Goal: Information Seeking & Learning: Check status

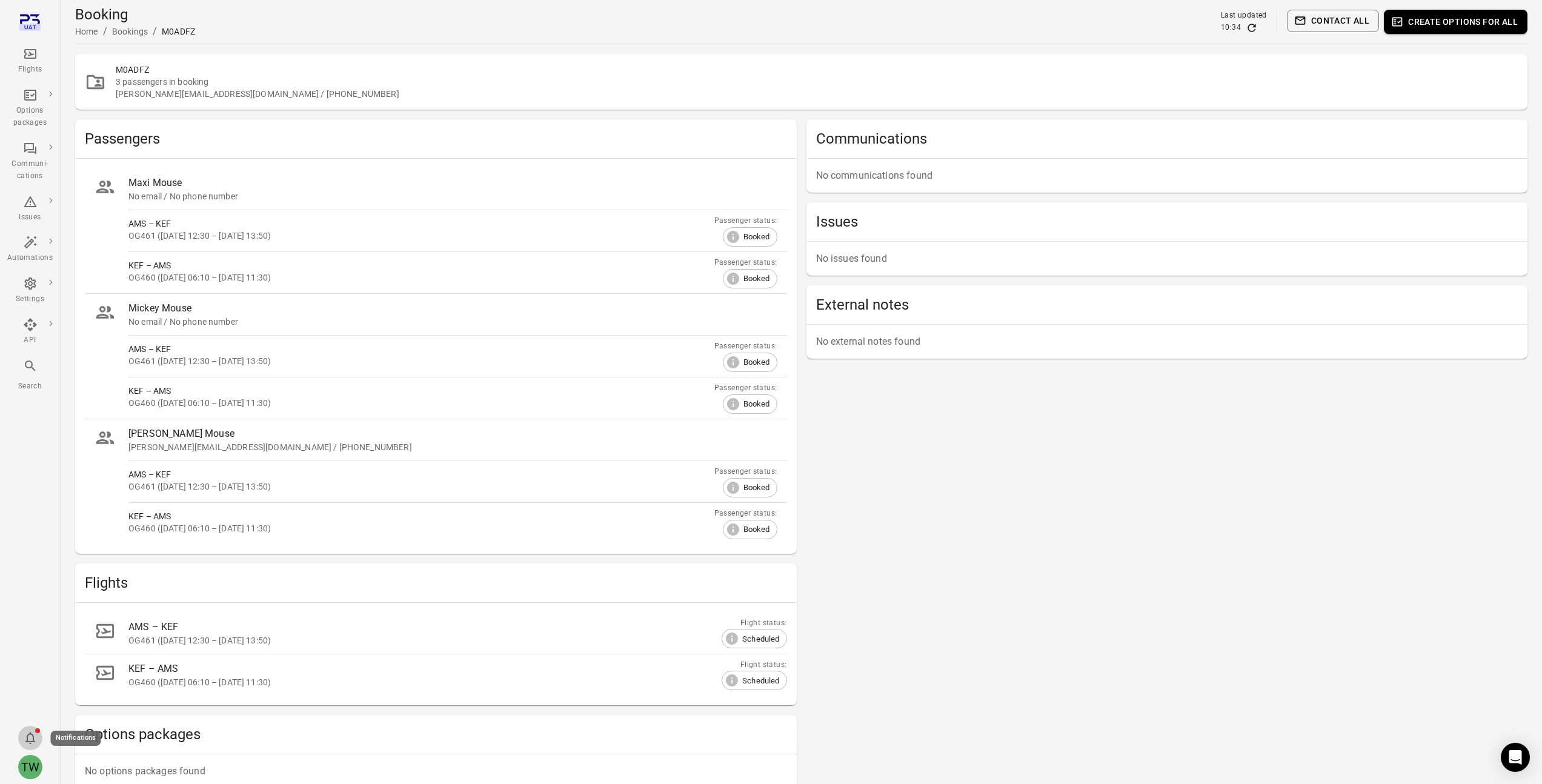
click at [32, 734] on icon "Notifications" at bounding box center [31, 738] width 15 height 15
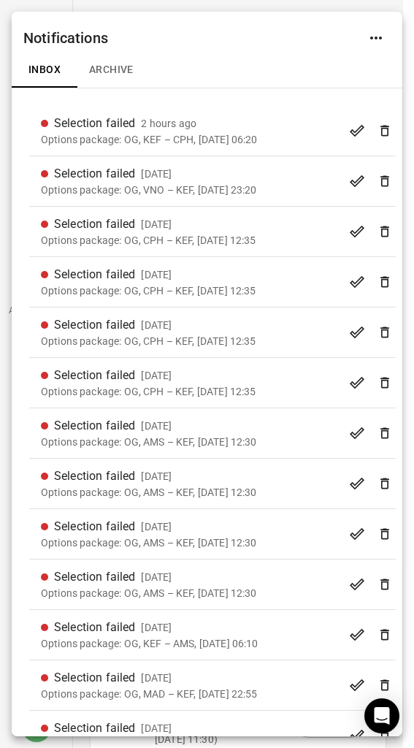
click at [162, 45] on div "Notifications" at bounding box center [207, 32] width 391 height 41
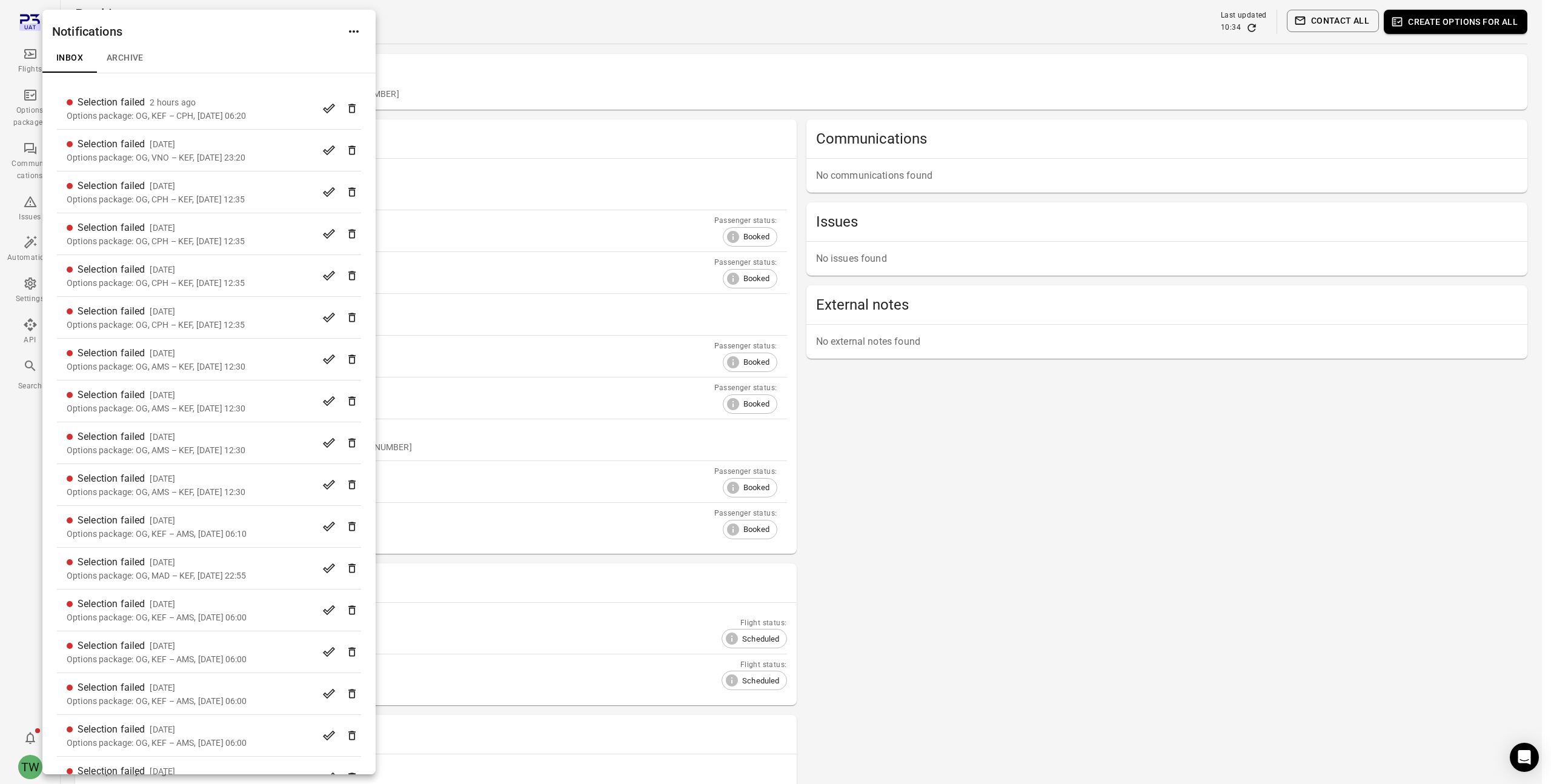
click at [901, 27] on div at bounding box center [775, 392] width 1551 height 784
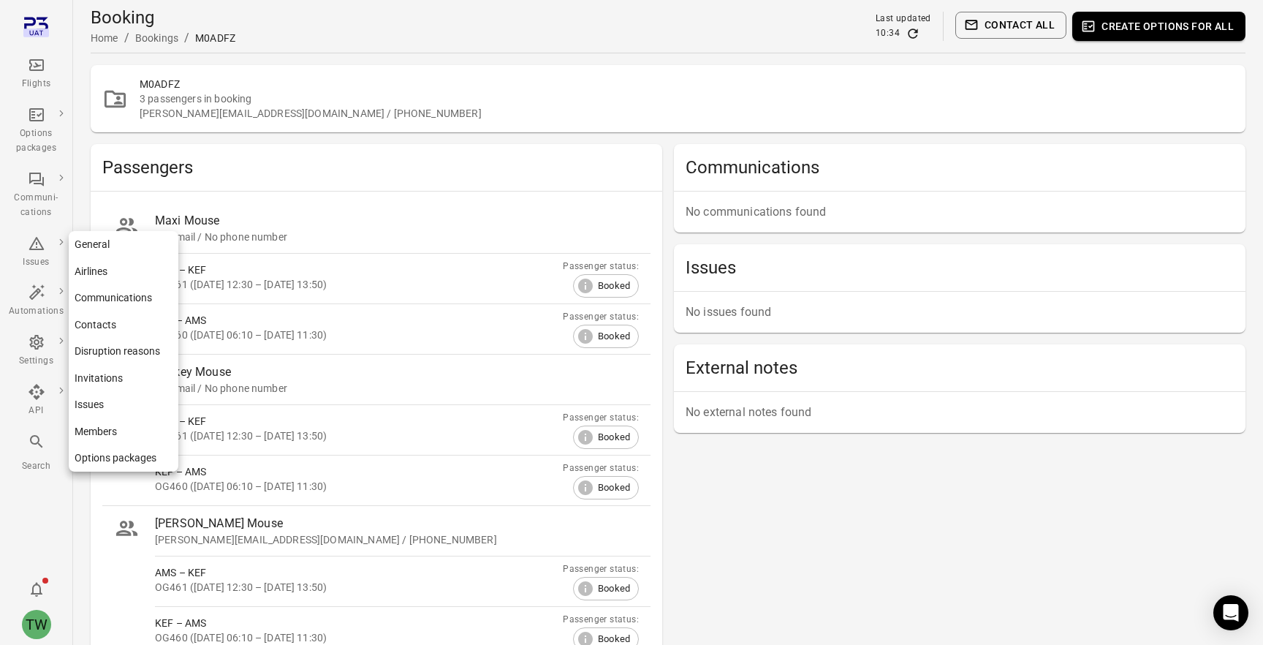
click at [33, 363] on div "Settings" at bounding box center [36, 361] width 55 height 15
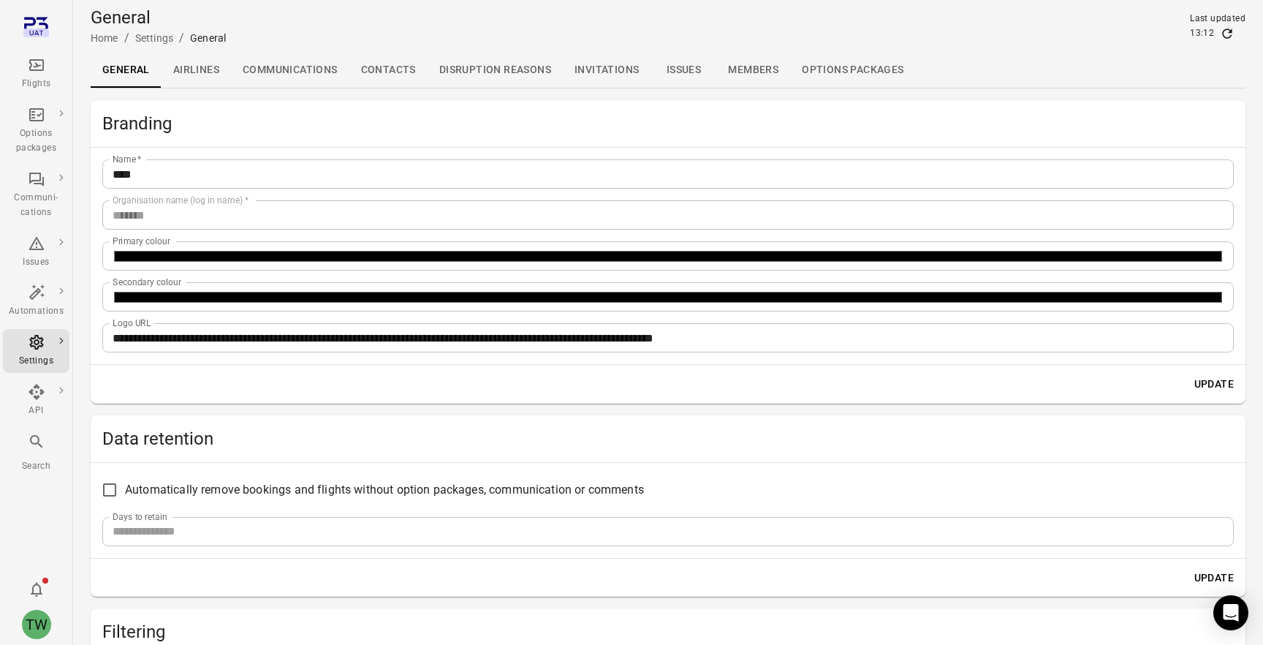
click at [753, 72] on link "Members" at bounding box center [753, 70] width 74 height 35
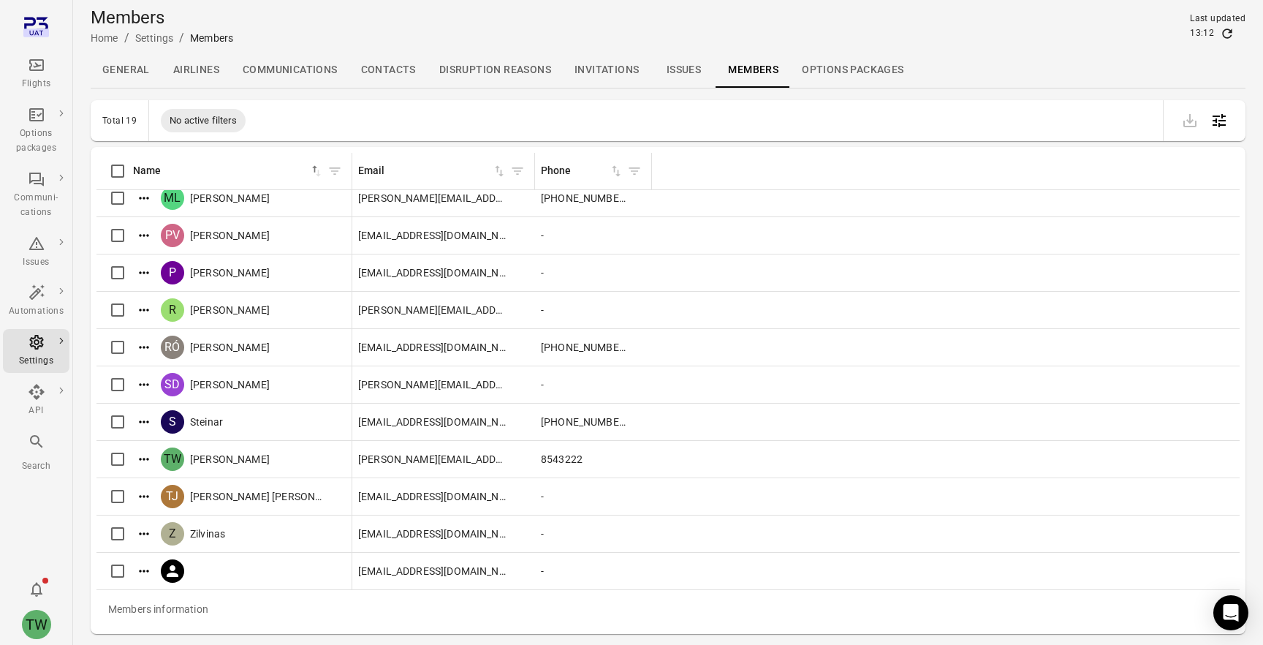
scroll to position [303, 0]
click at [147, 462] on icon "Actions" at bounding box center [144, 459] width 15 height 15
click at [143, 482] on span "Edit roles" at bounding box center [144, 484] width 43 height 15
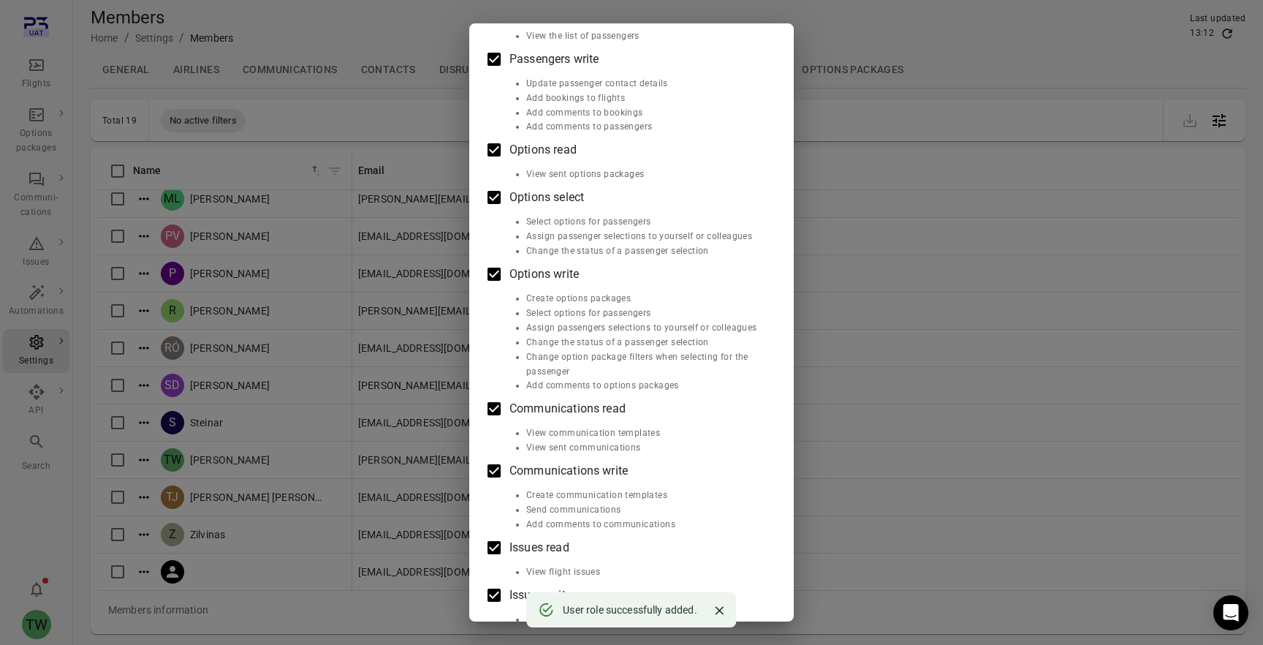
scroll to position [226, 0]
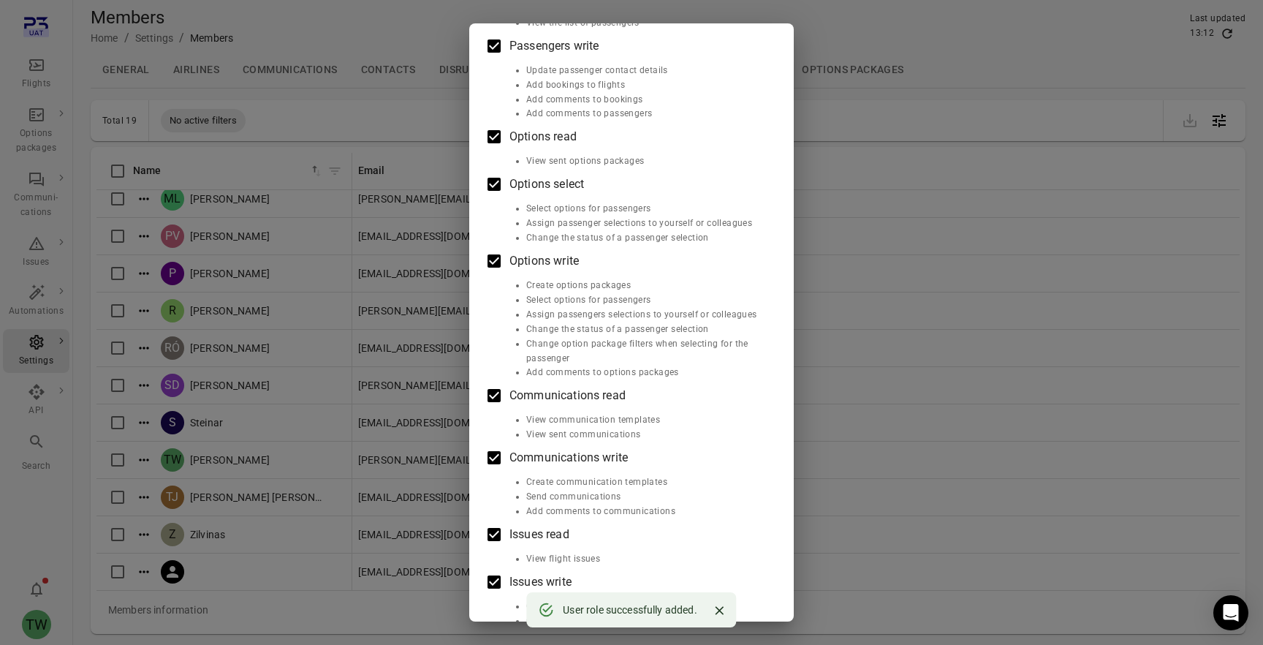
click at [946, 327] on div "Edit roles [PERSON_NAME] Roles Flights read View flights Flights write Add comm…" at bounding box center [631, 322] width 1263 height 645
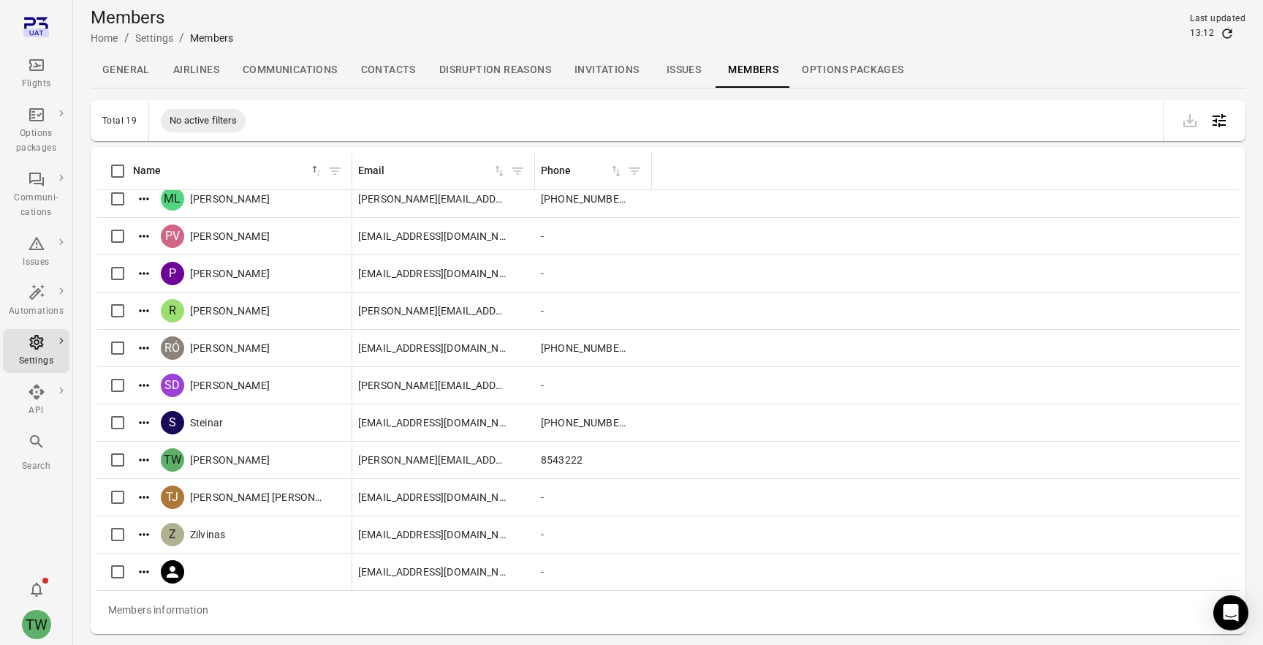
click at [33, 75] on div "Flights" at bounding box center [36, 73] width 55 height 35
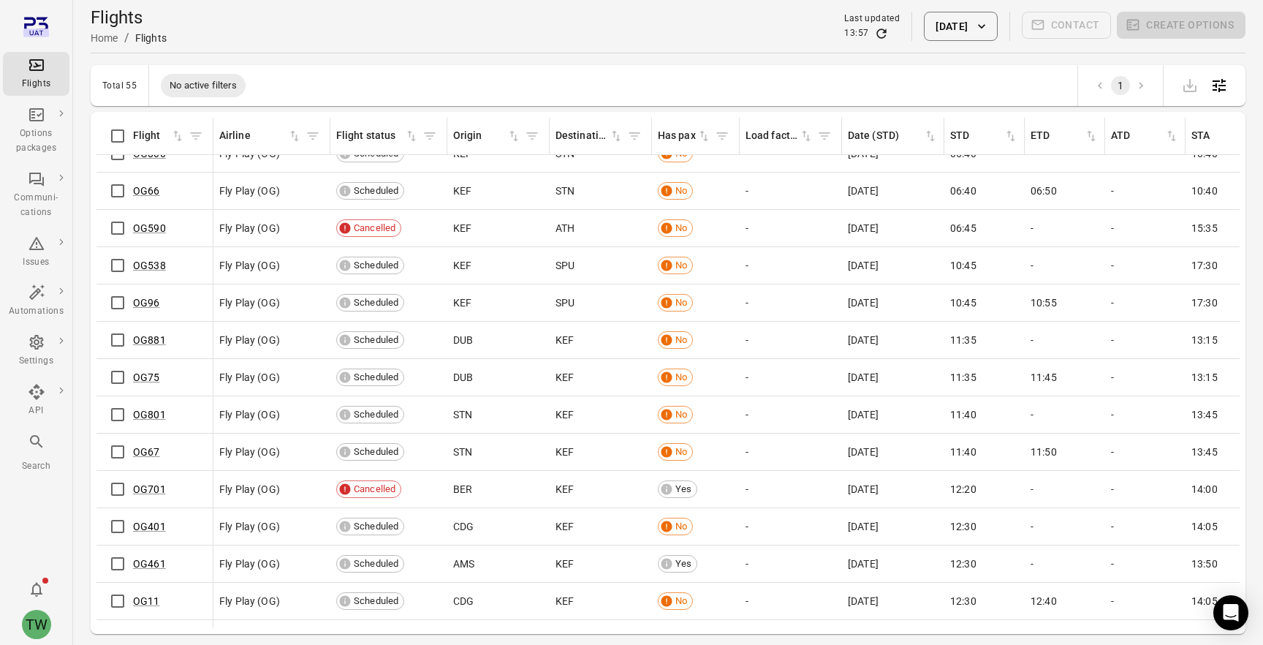
scroll to position [380, 0]
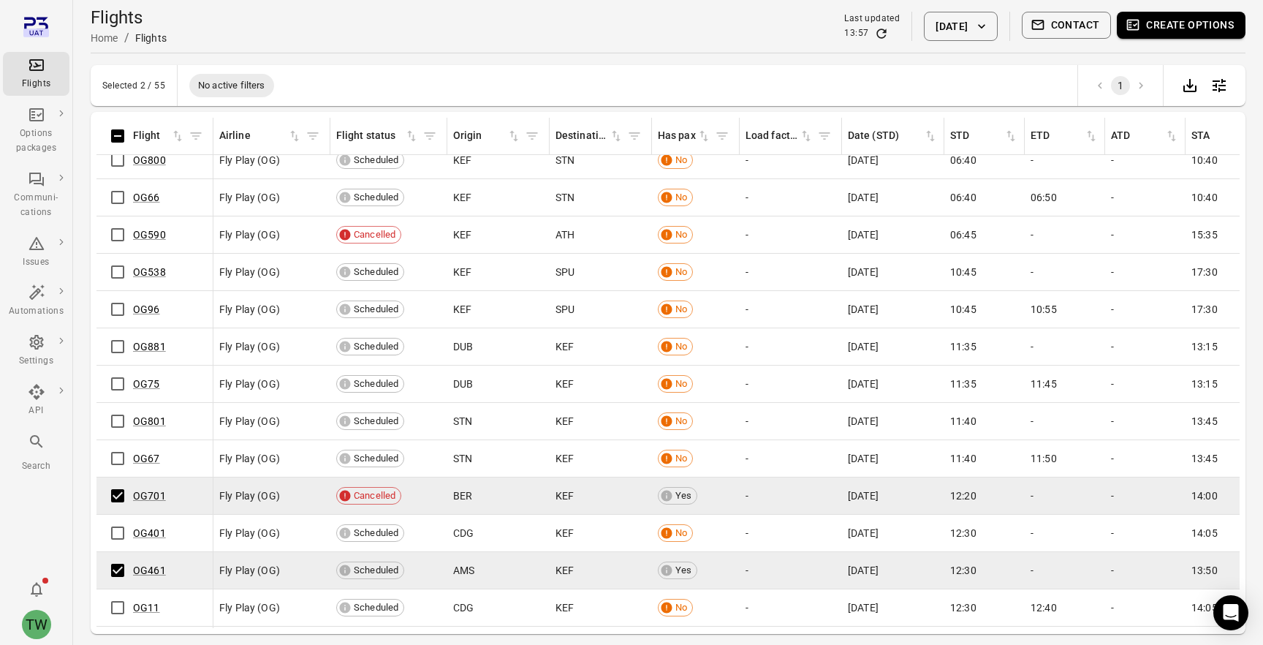
click at [1169, 30] on button "Create options" at bounding box center [1181, 25] width 129 height 27
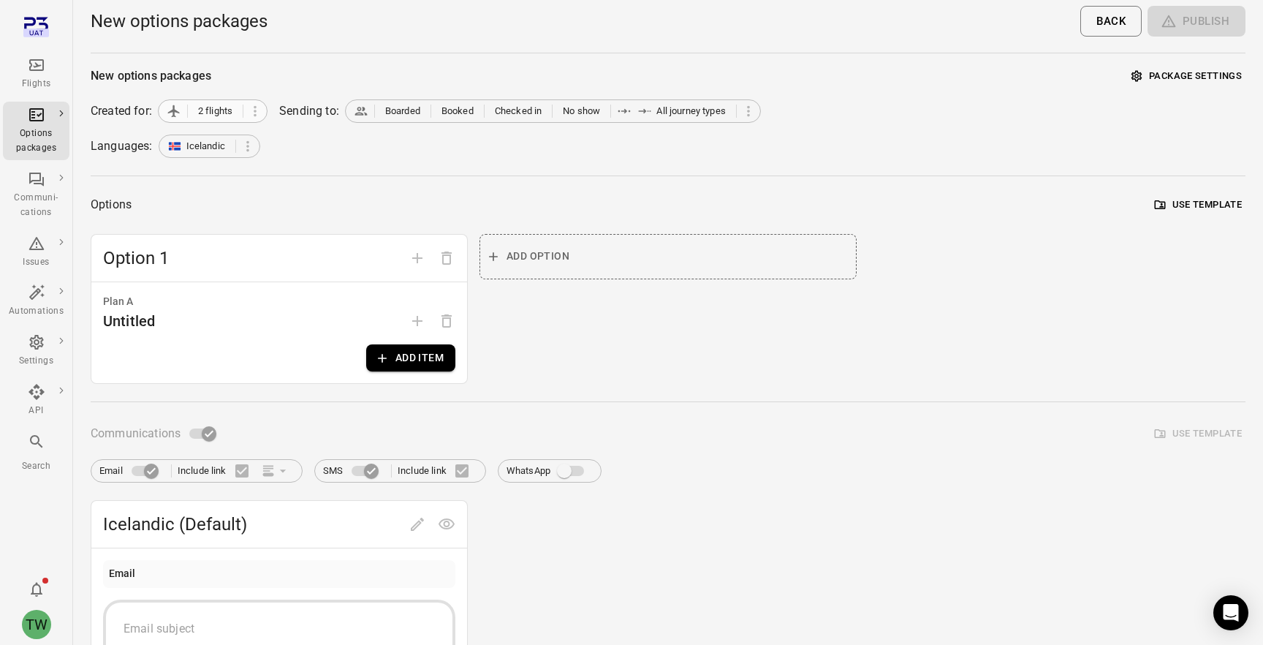
click at [227, 110] on span "2 flights" at bounding box center [215, 111] width 34 height 15
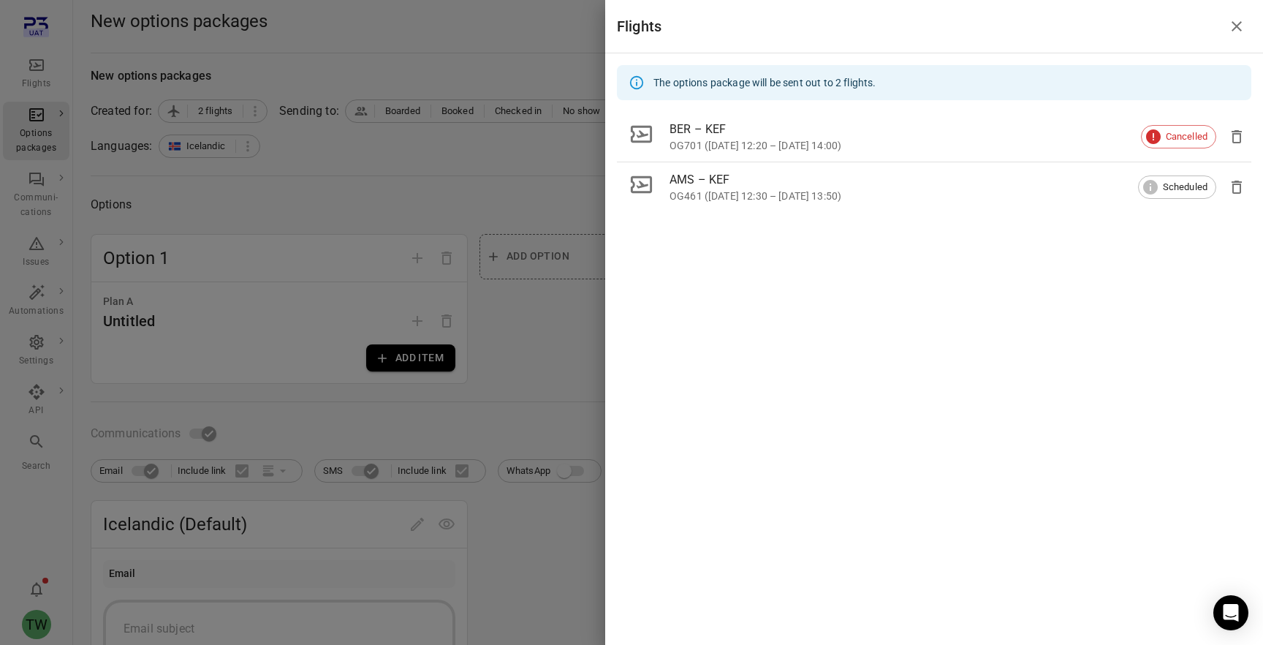
click at [518, 164] on div at bounding box center [631, 322] width 1263 height 645
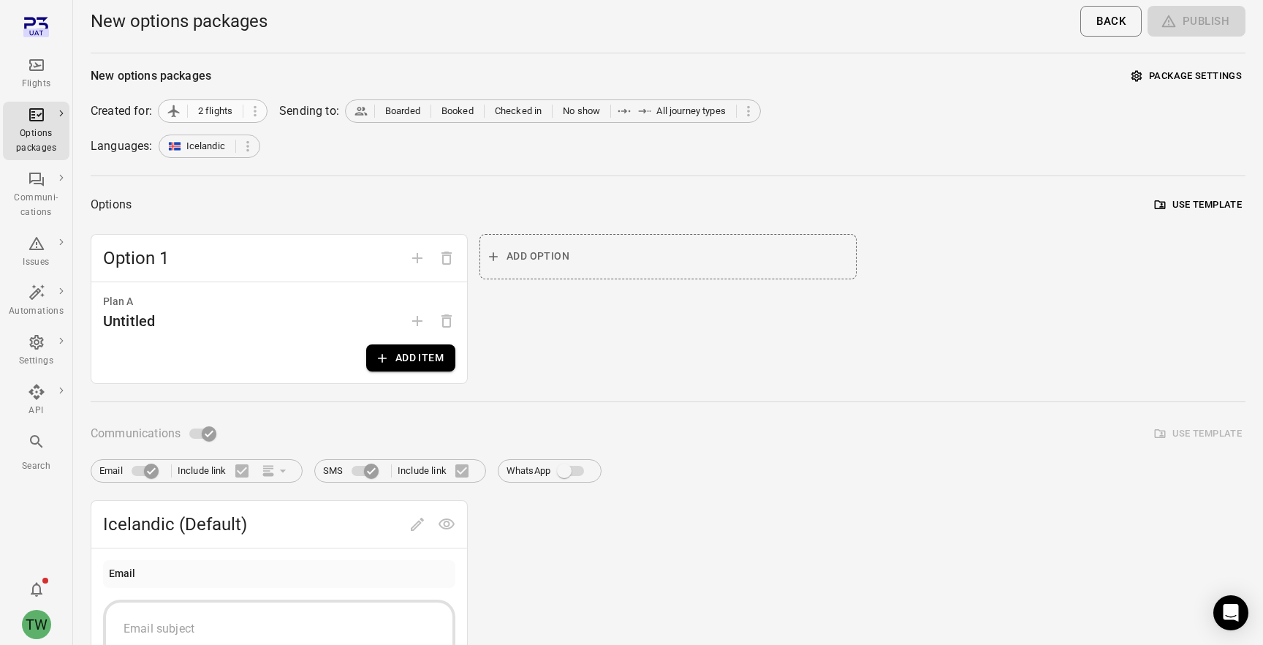
click at [213, 109] on span "2 flights" at bounding box center [215, 111] width 34 height 15
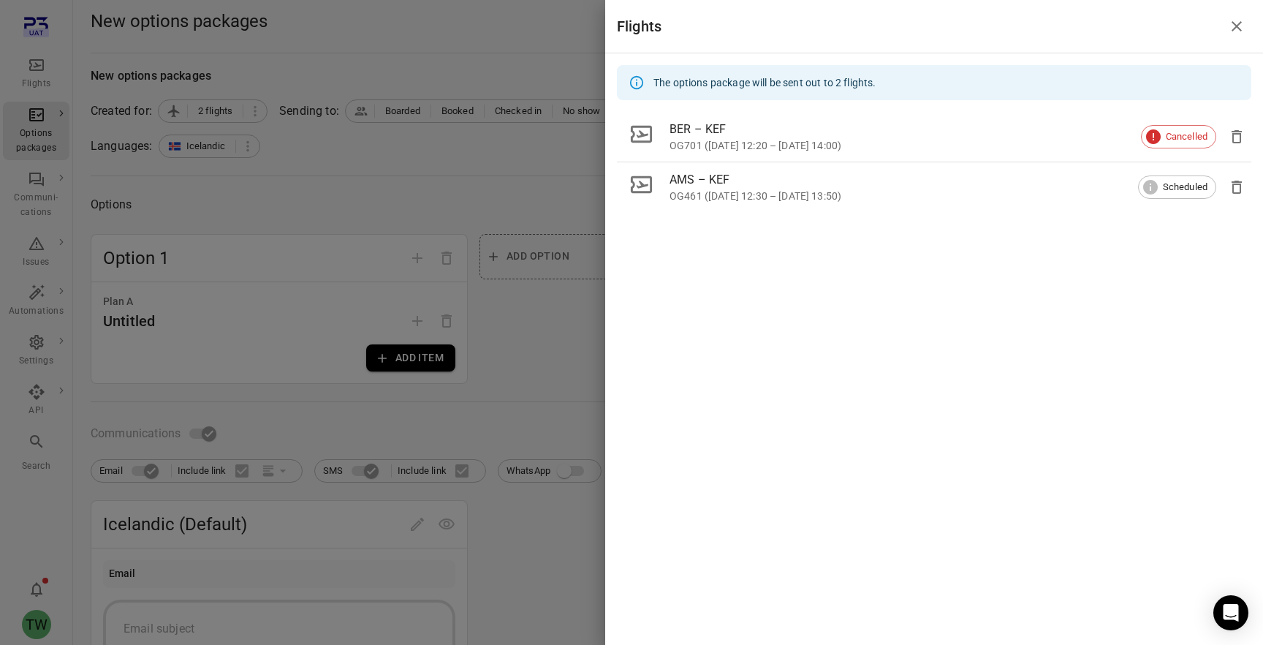
click at [551, 193] on div at bounding box center [631, 322] width 1263 height 645
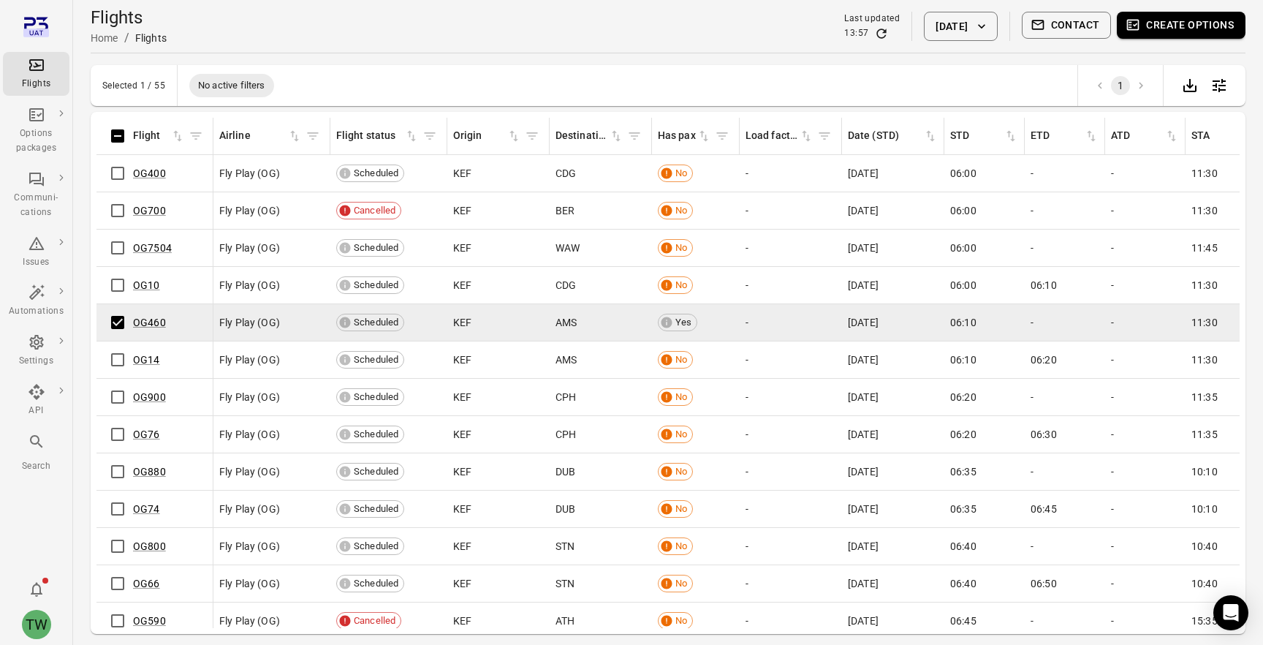
click at [1144, 23] on button "Create options" at bounding box center [1181, 25] width 129 height 27
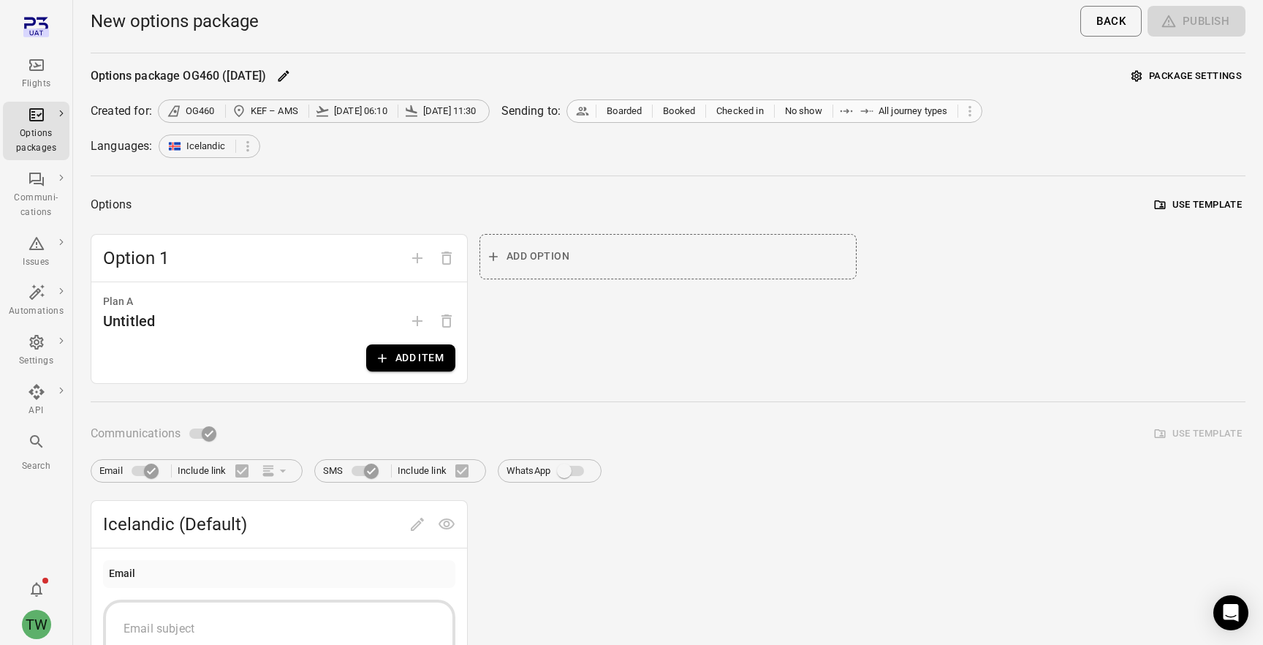
click at [699, 116] on span "Booked" at bounding box center [679, 111] width 41 height 15
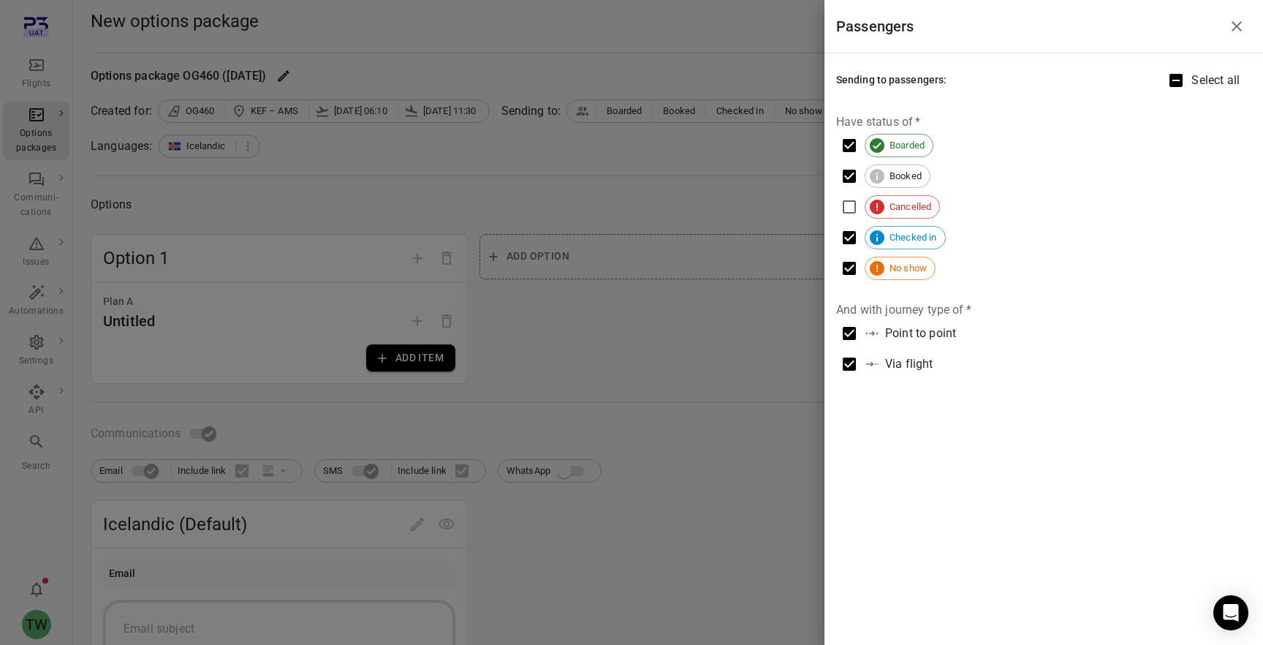
click at [1245, 29] on icon "Close drawer" at bounding box center [1237, 27] width 18 height 18
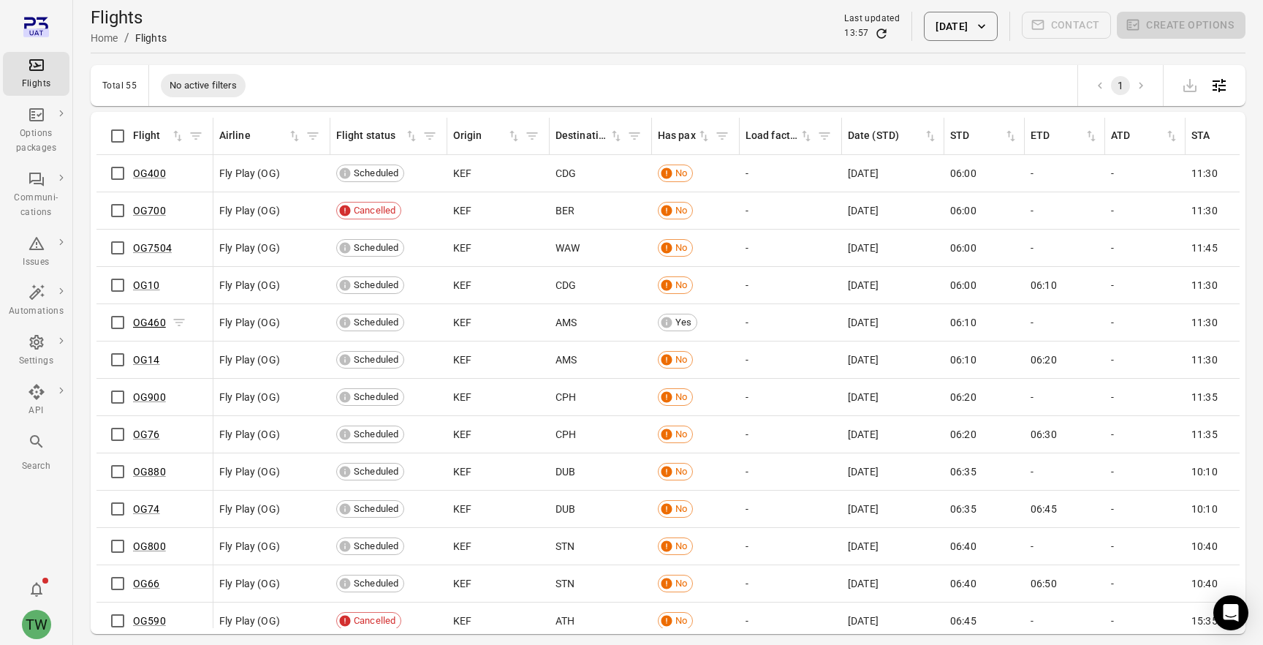
click at [157, 318] on link "OG460" at bounding box center [149, 322] width 33 height 12
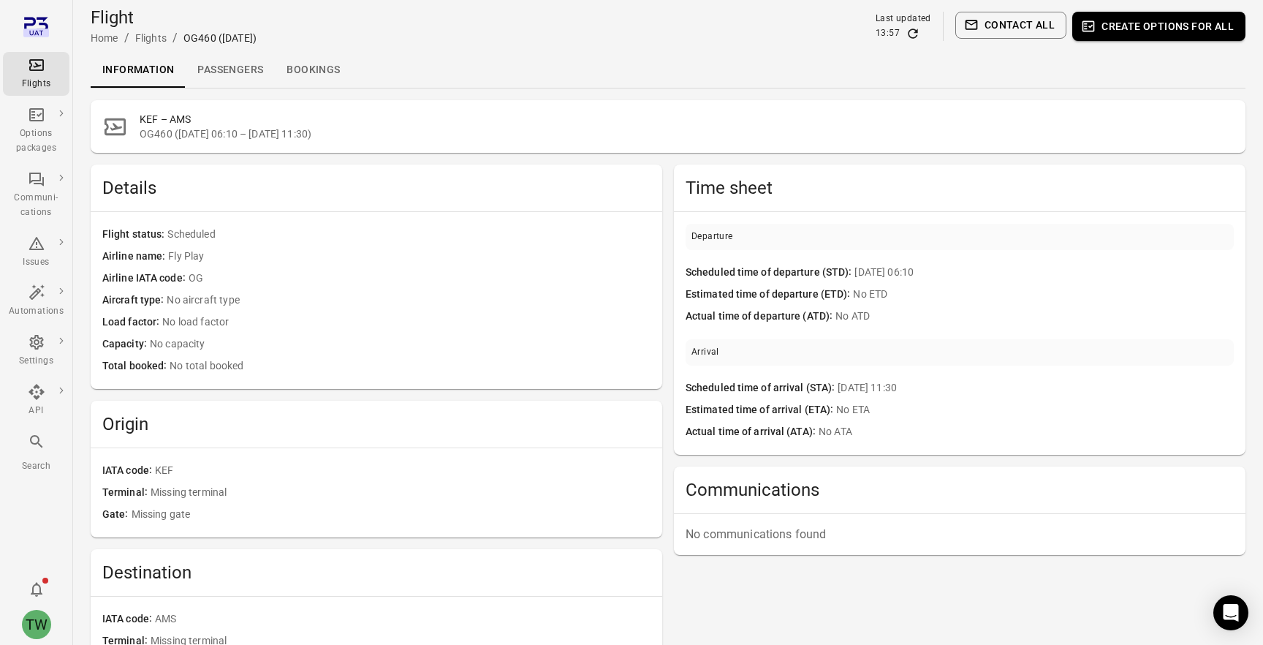
click at [226, 81] on link "Passengers" at bounding box center [230, 70] width 89 height 35
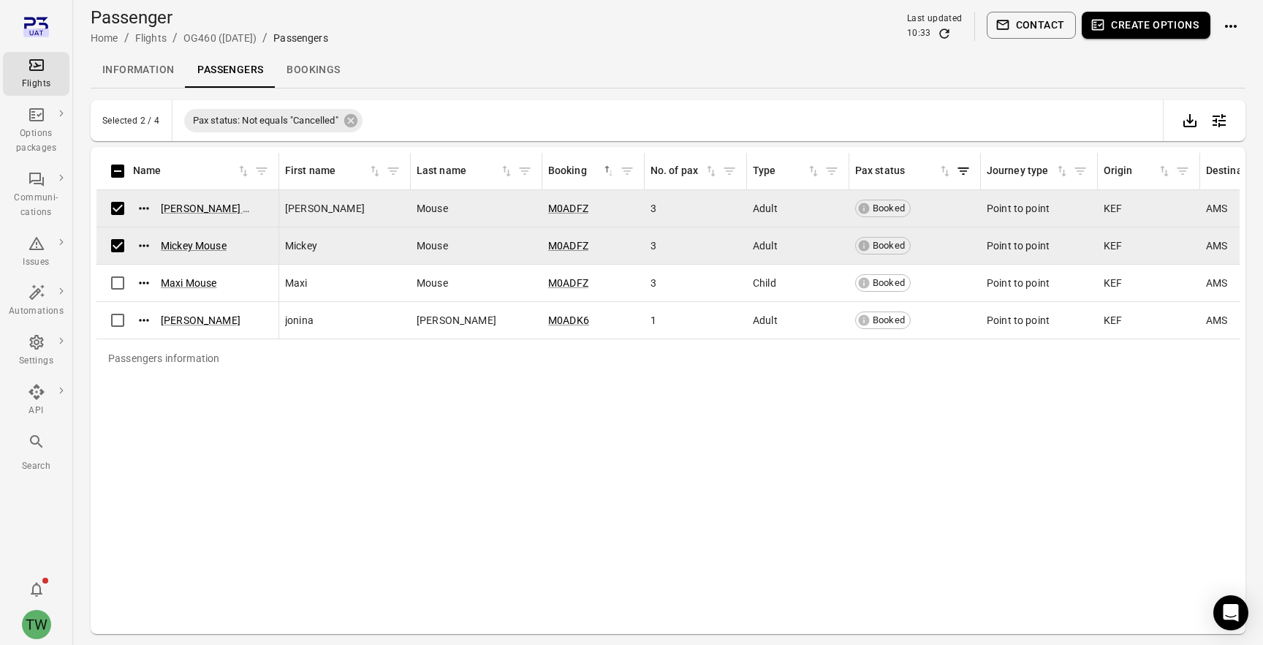
click at [1104, 28] on icon "button" at bounding box center [1098, 25] width 12 height 11
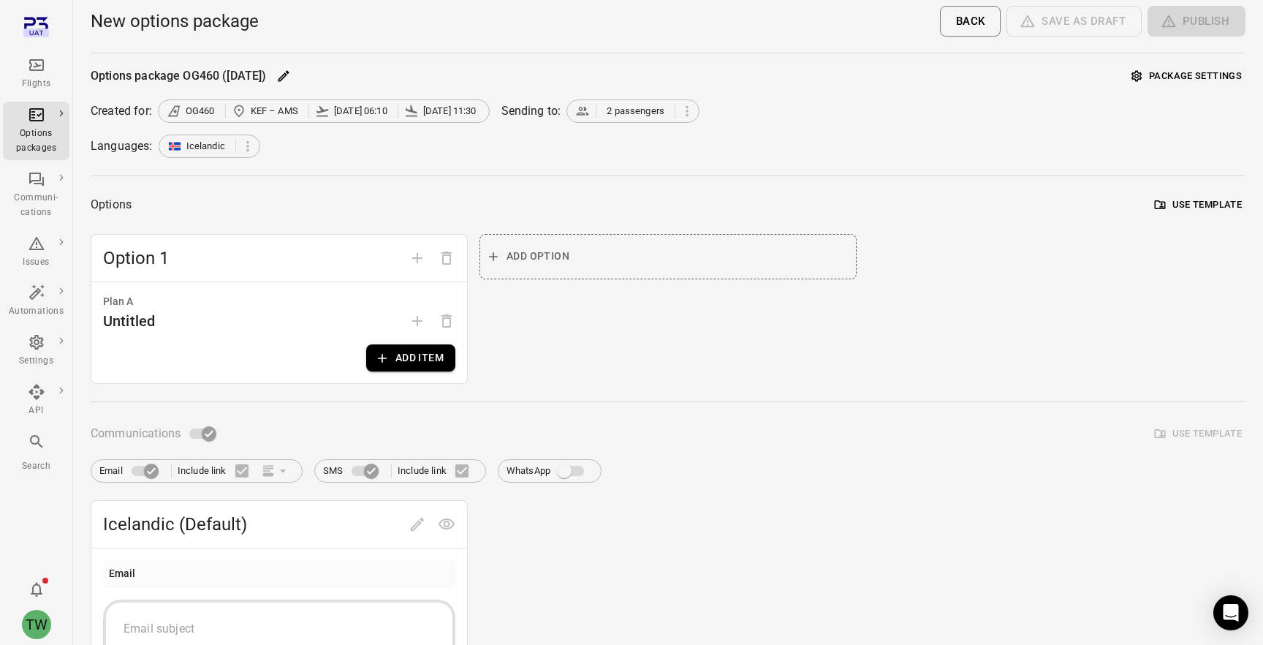
click at [638, 125] on div "Options package OG460 ([DATE]) Package settings Created for: OG460 KEF – AMS [D…" at bounding box center [668, 570] width 1155 height 1010
click at [657, 114] on span "2 passengers" at bounding box center [636, 111] width 58 height 15
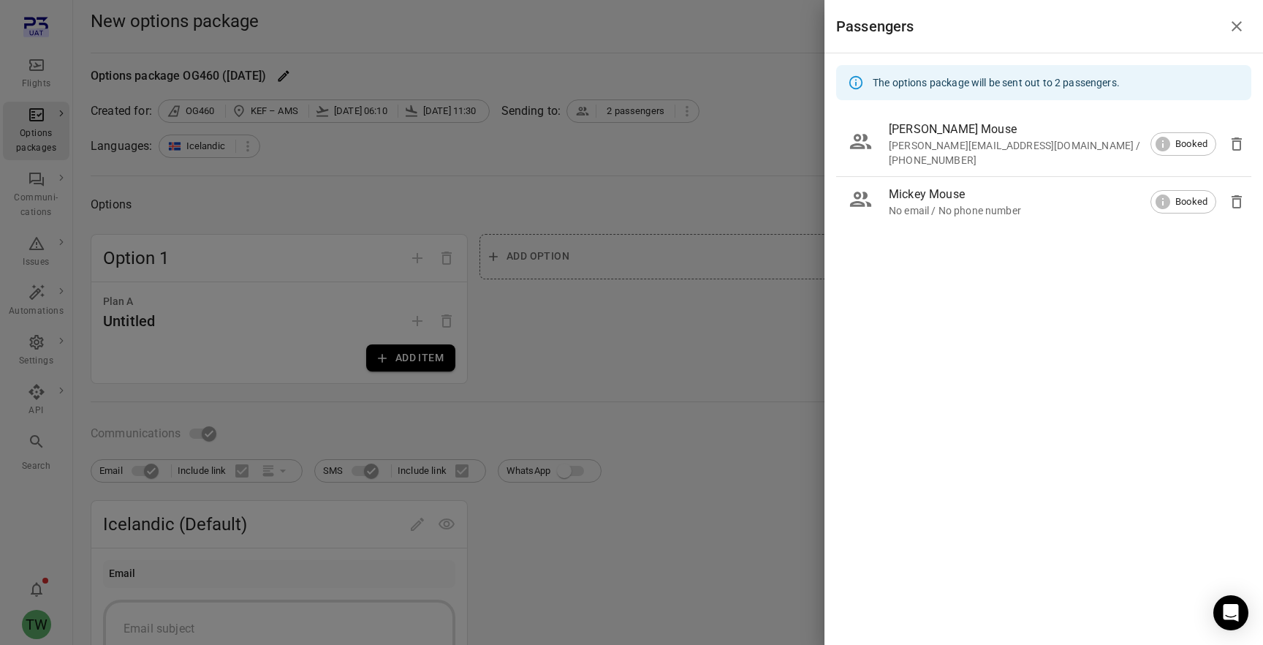
click at [1233, 25] on icon "Close drawer" at bounding box center [1237, 27] width 18 height 18
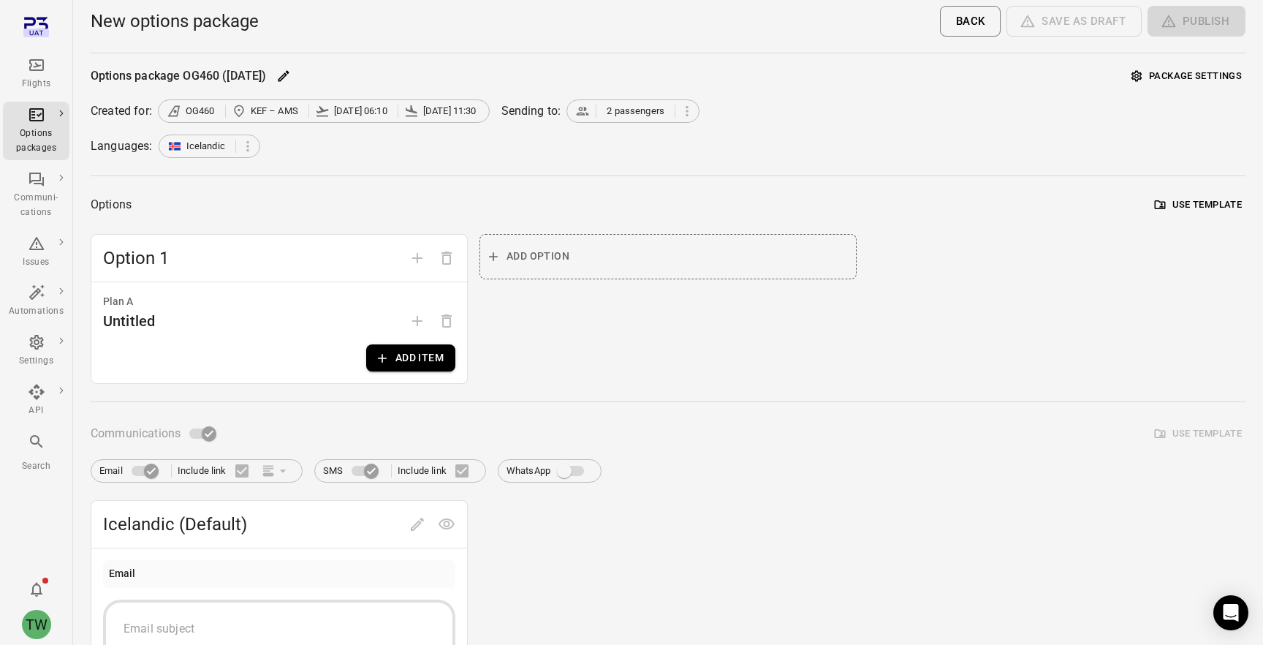
click at [31, 95] on link "Flights" at bounding box center [36, 74] width 67 height 44
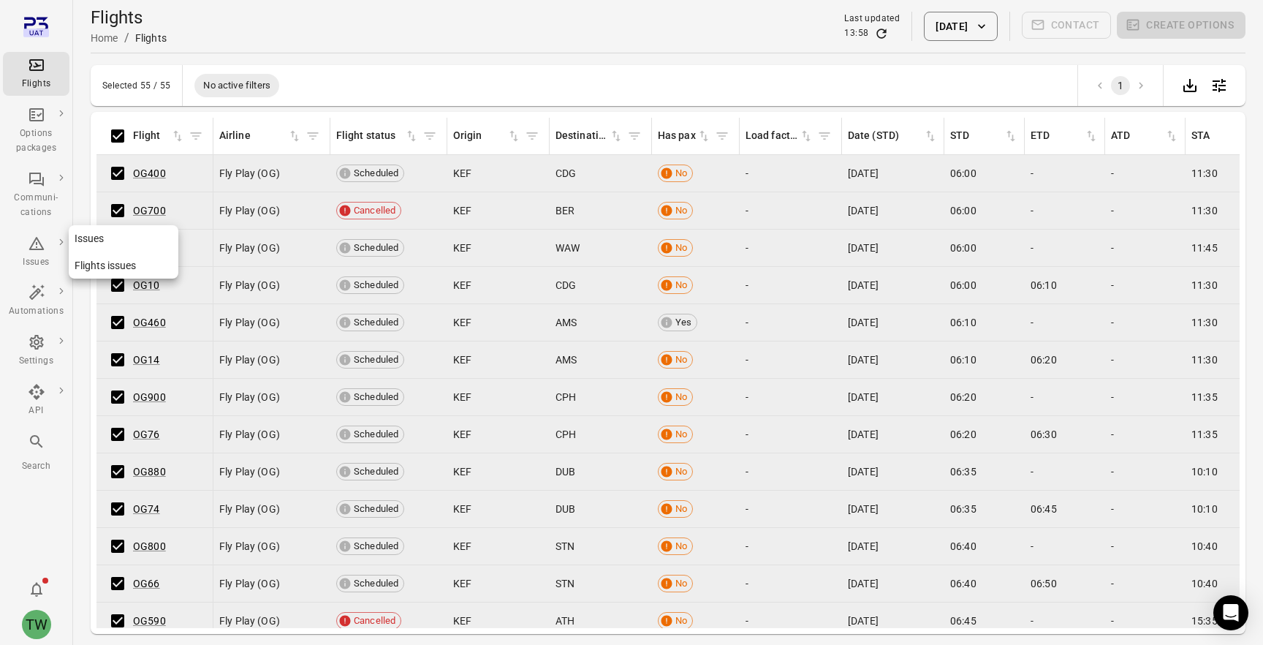
click at [39, 243] on icon "Main navigation" at bounding box center [36, 243] width 15 height 13
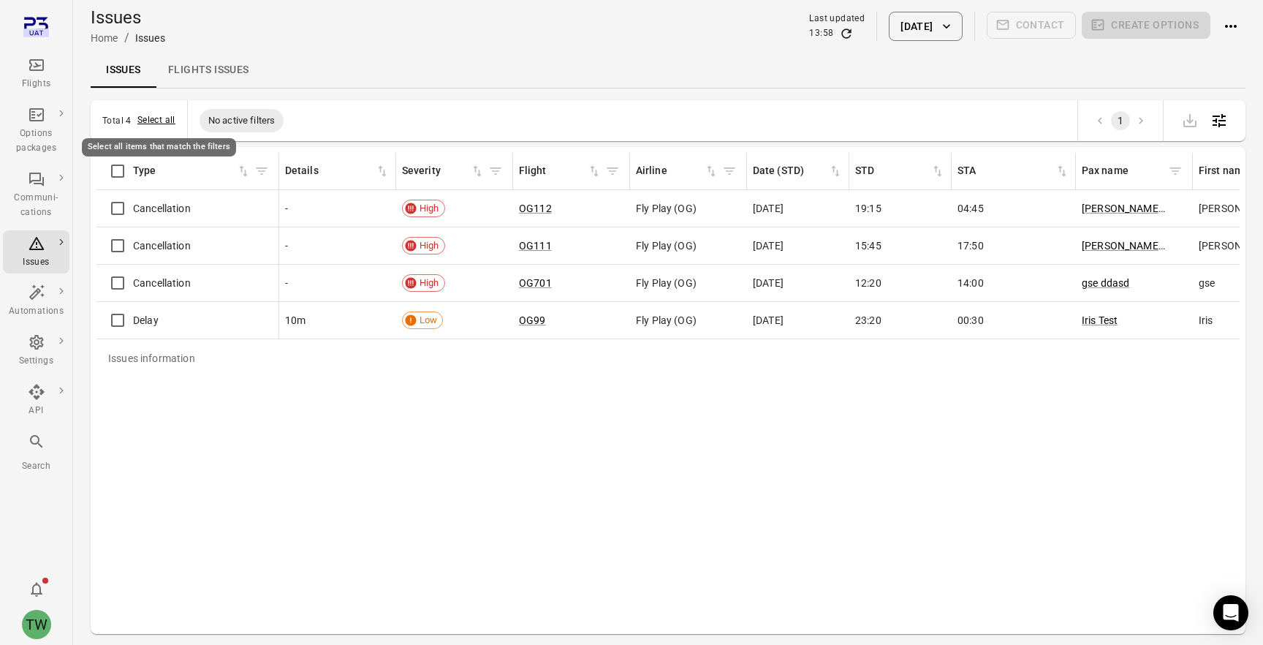
click at [156, 118] on button "Select all" at bounding box center [156, 120] width 38 height 15
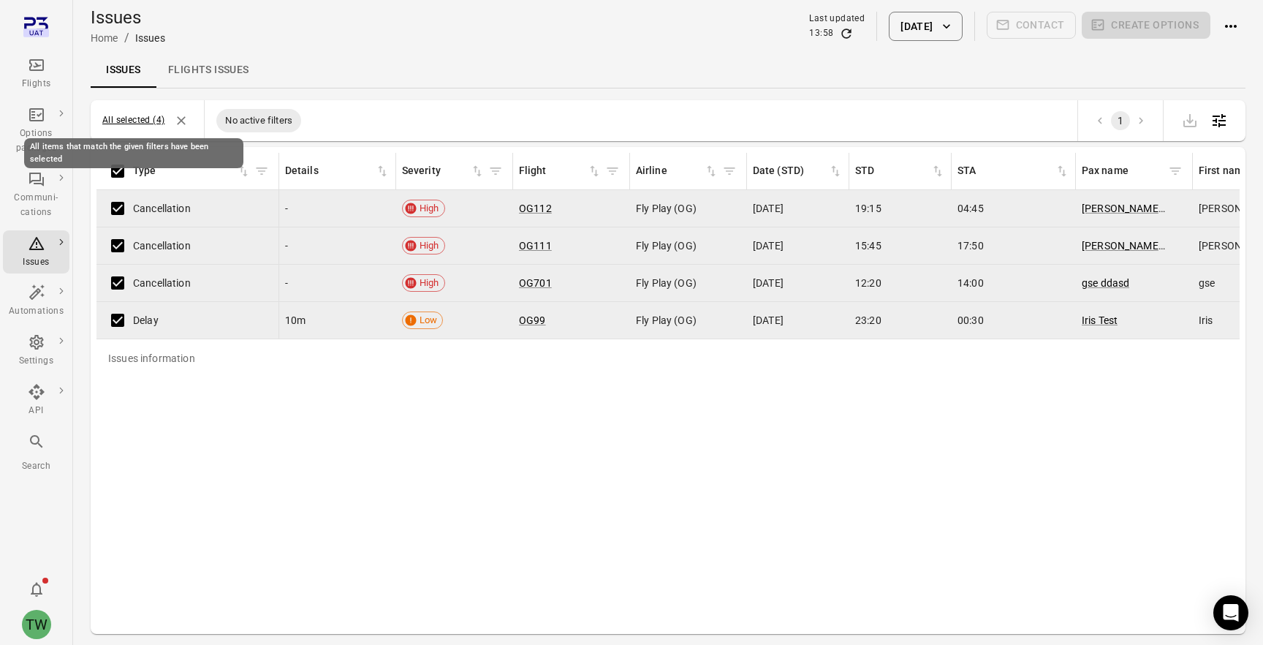
click at [156, 118] on button "All selected (4)" at bounding box center [133, 120] width 62 height 15
click at [184, 118] on icon "Deselect all items" at bounding box center [182, 120] width 9 height 9
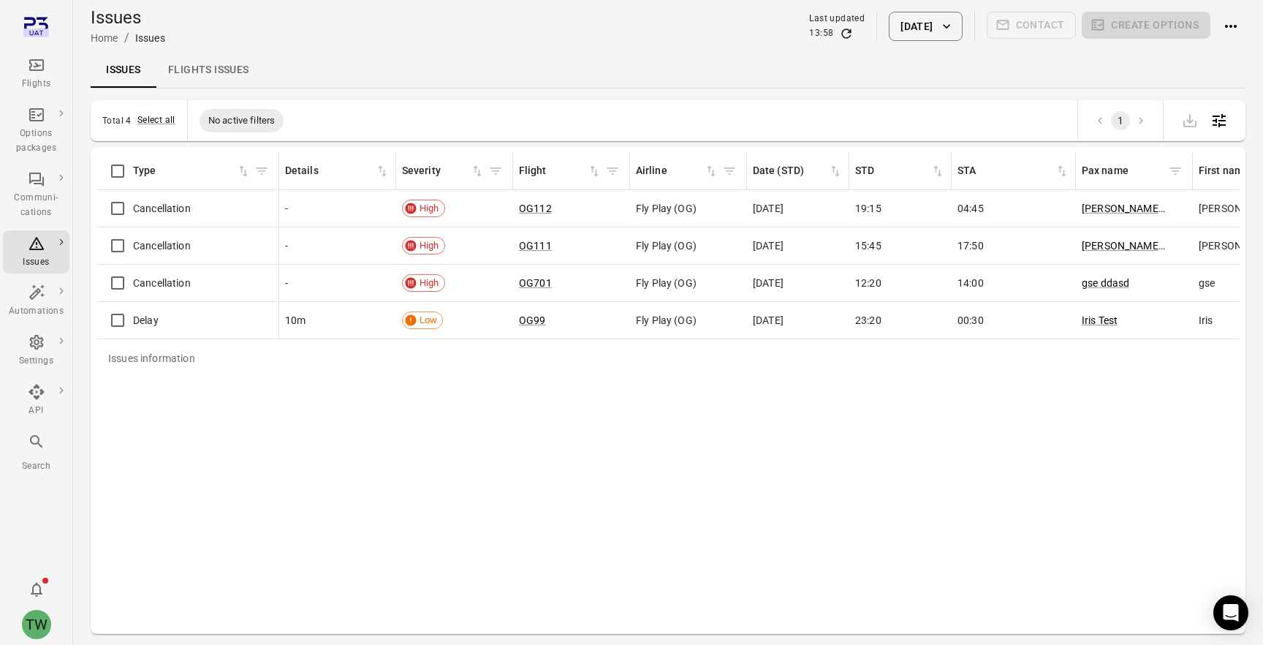
click at [42, 68] on icon "Main navigation" at bounding box center [37, 65] width 18 height 18
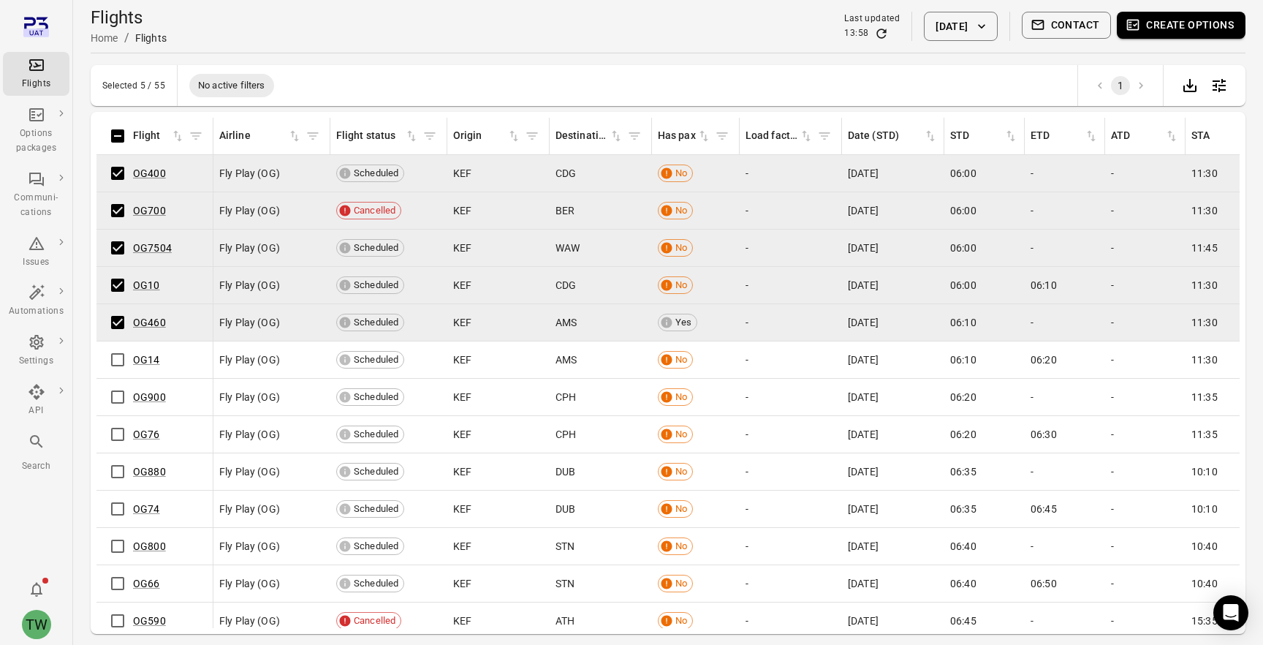
click at [1161, 30] on button "Create options" at bounding box center [1181, 25] width 129 height 27
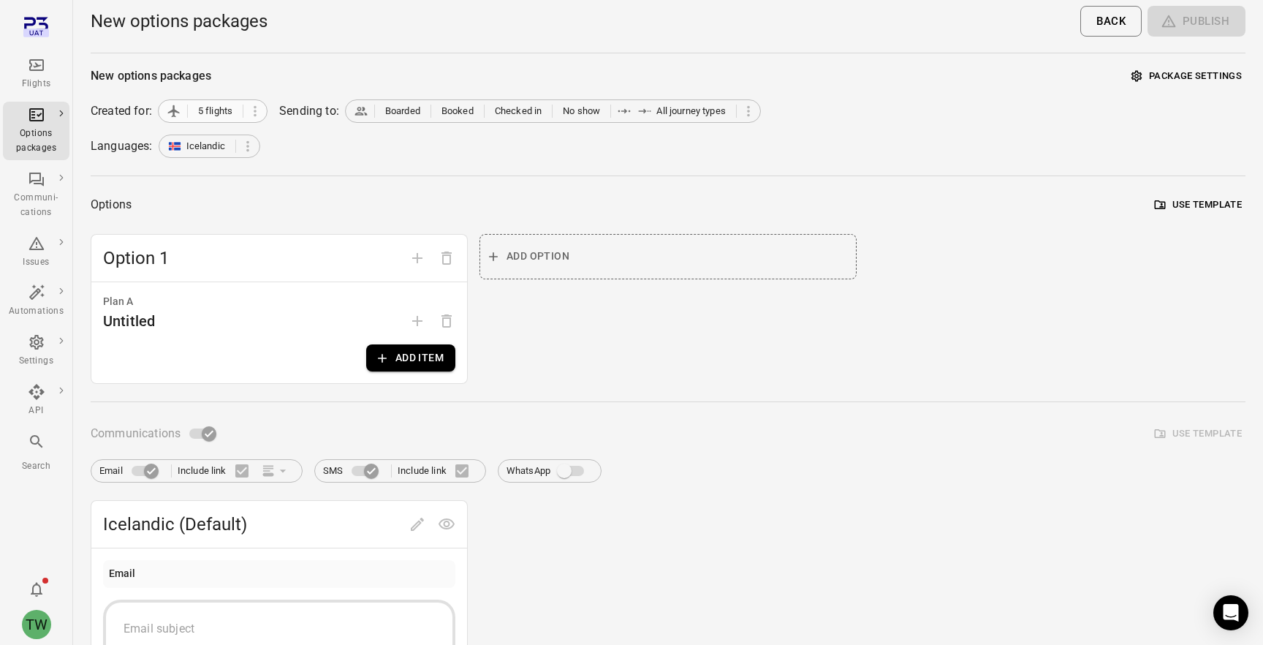
click at [223, 111] on span "5 flights" at bounding box center [215, 111] width 34 height 15
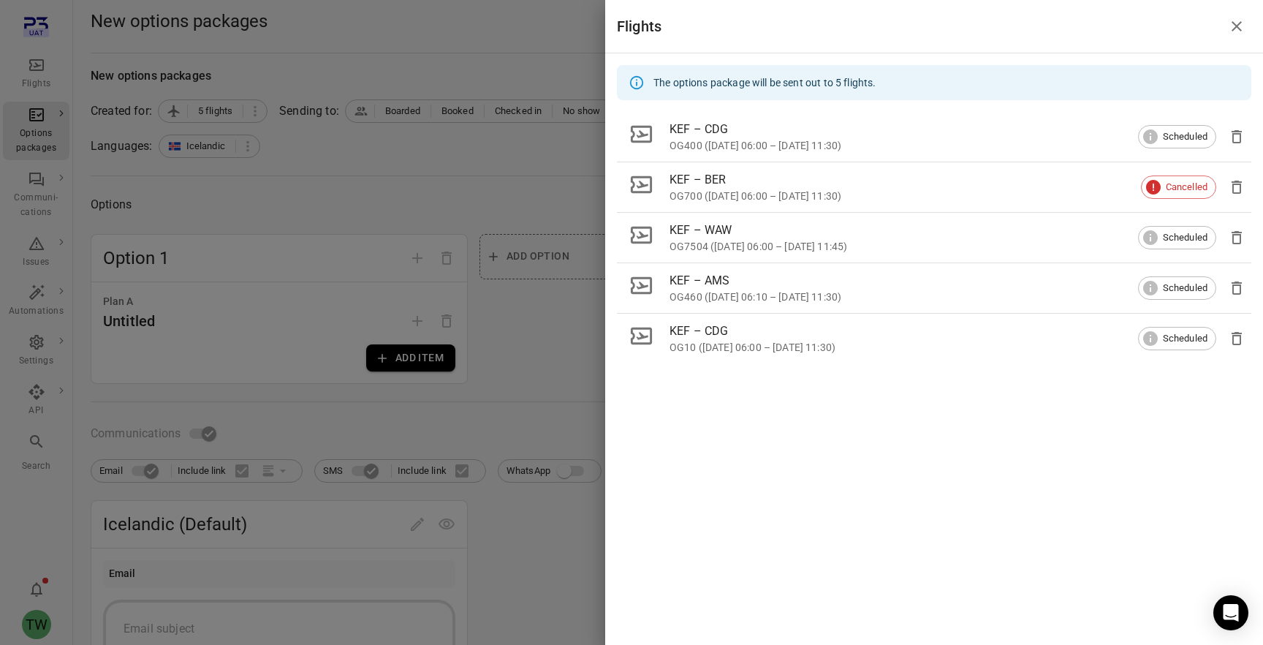
click at [1244, 28] on icon "Close drawer" at bounding box center [1237, 27] width 18 height 18
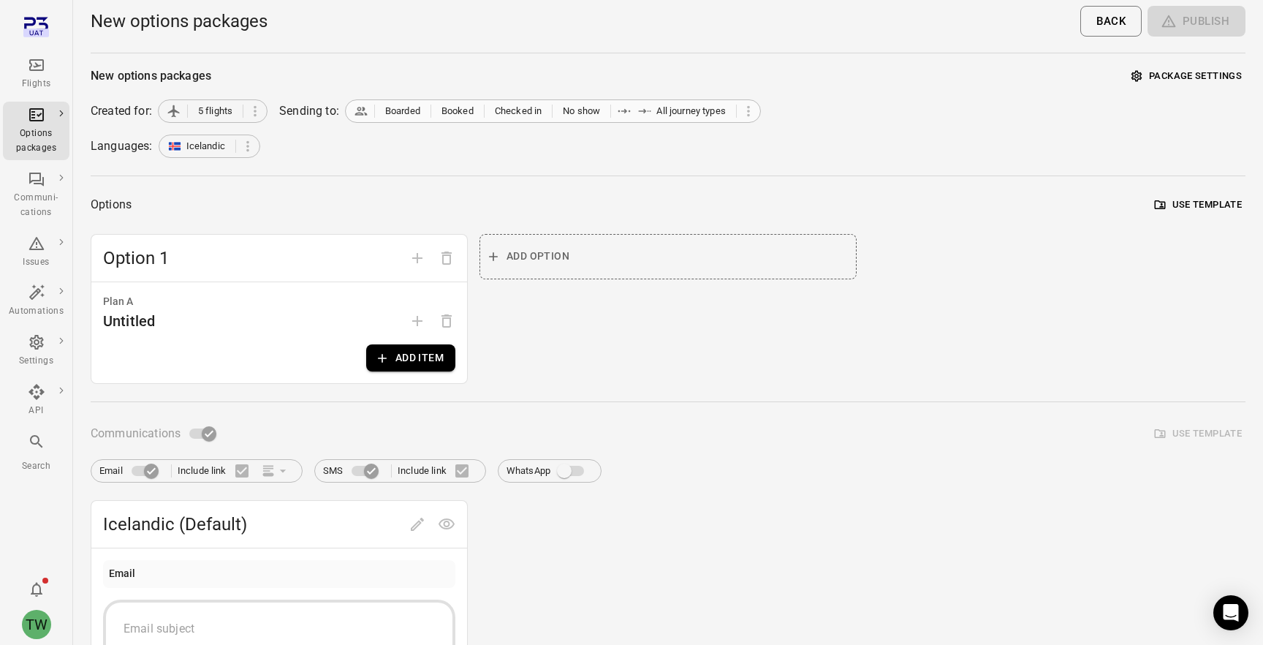
click at [726, 113] on span "All journey types" at bounding box center [690, 111] width 69 height 15
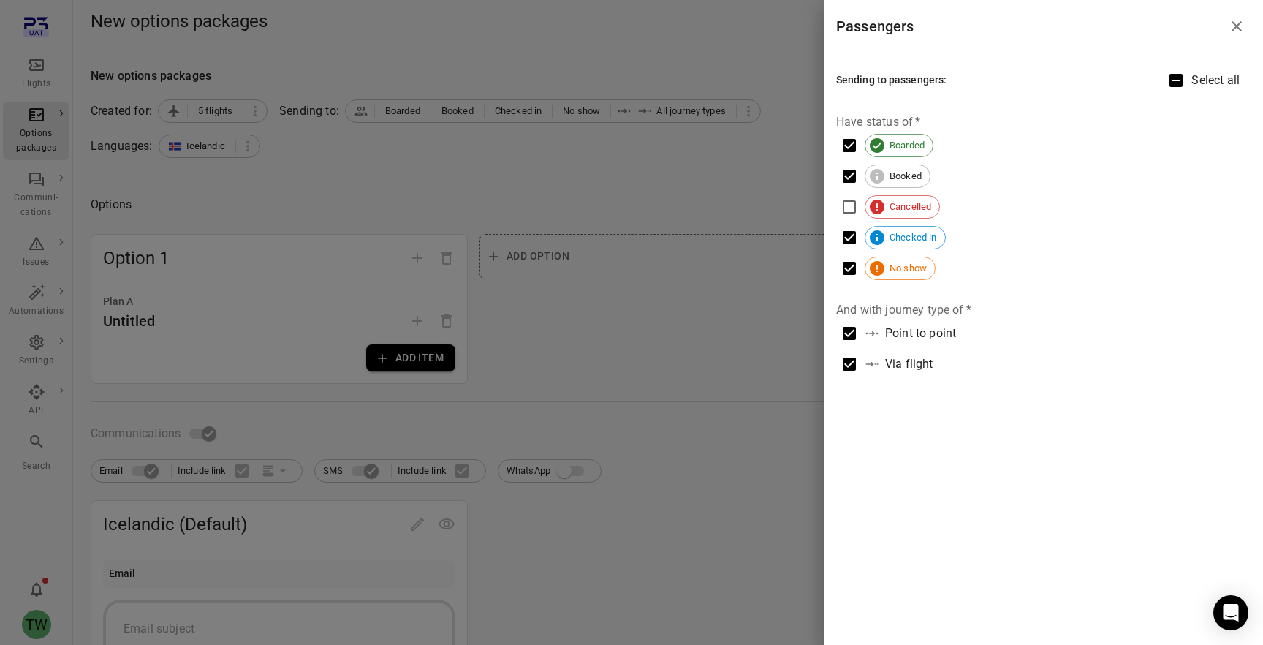
click at [1236, 30] on icon "Close drawer" at bounding box center [1237, 27] width 18 height 18
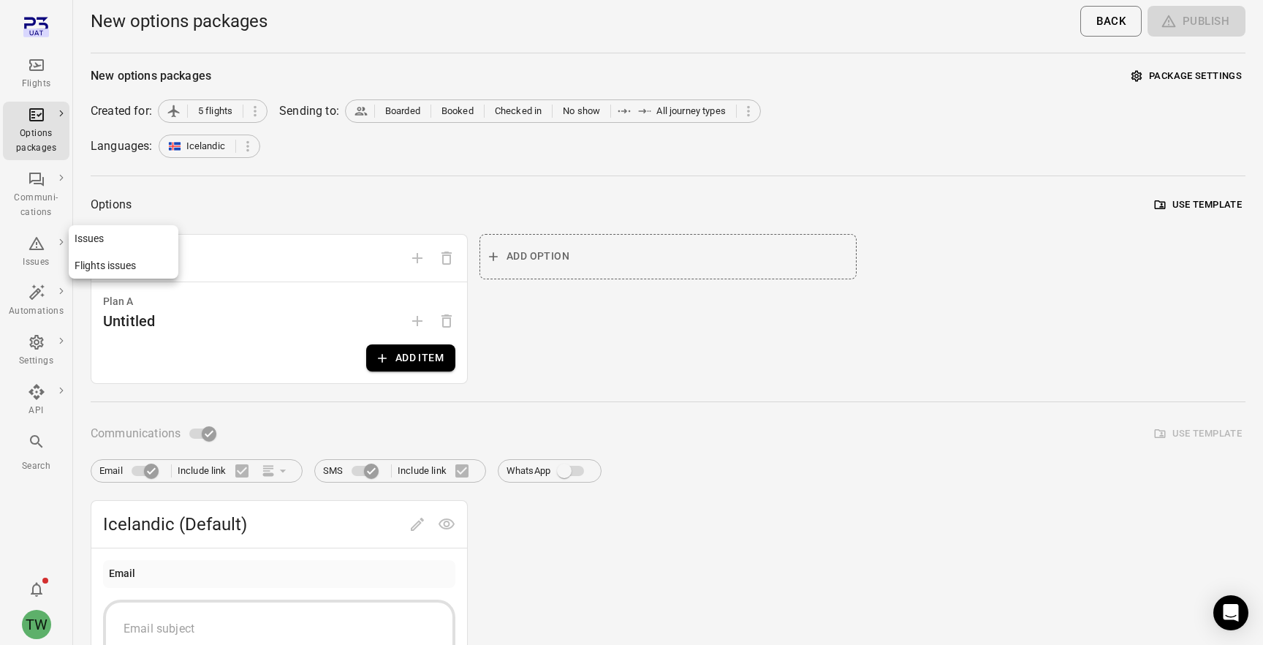
click at [42, 237] on icon "Main navigation" at bounding box center [37, 244] width 18 height 18
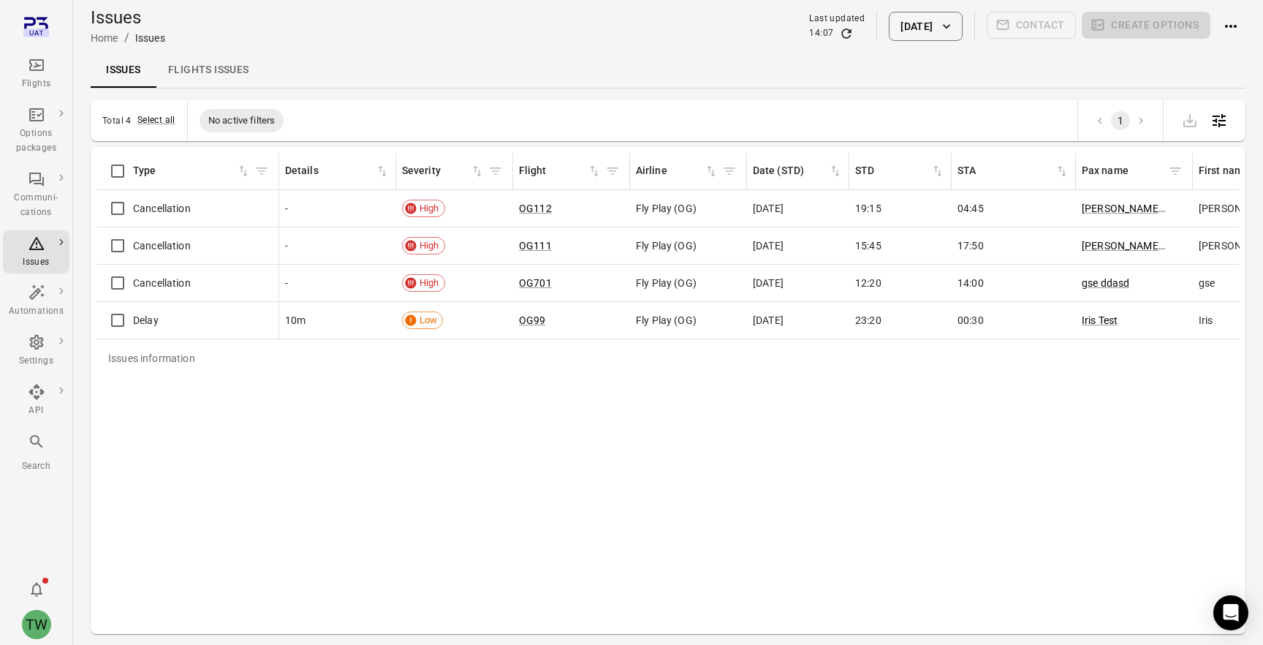
click at [231, 62] on link "Flights issues" at bounding box center [208, 70] width 105 height 35
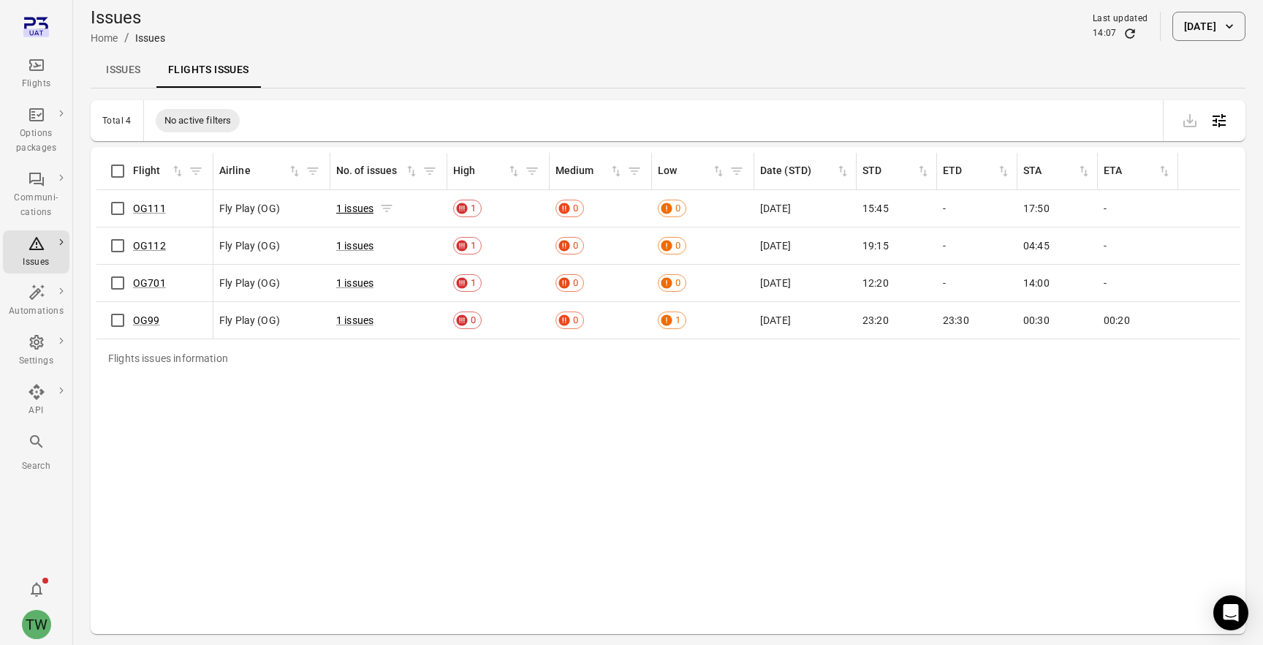
click at [354, 208] on link "1 issues" at bounding box center [354, 208] width 37 height 12
click at [629, 66] on div "Issues Flights issues" at bounding box center [668, 70] width 1155 height 35
click at [115, 71] on link "Issues" at bounding box center [124, 70] width 66 height 35
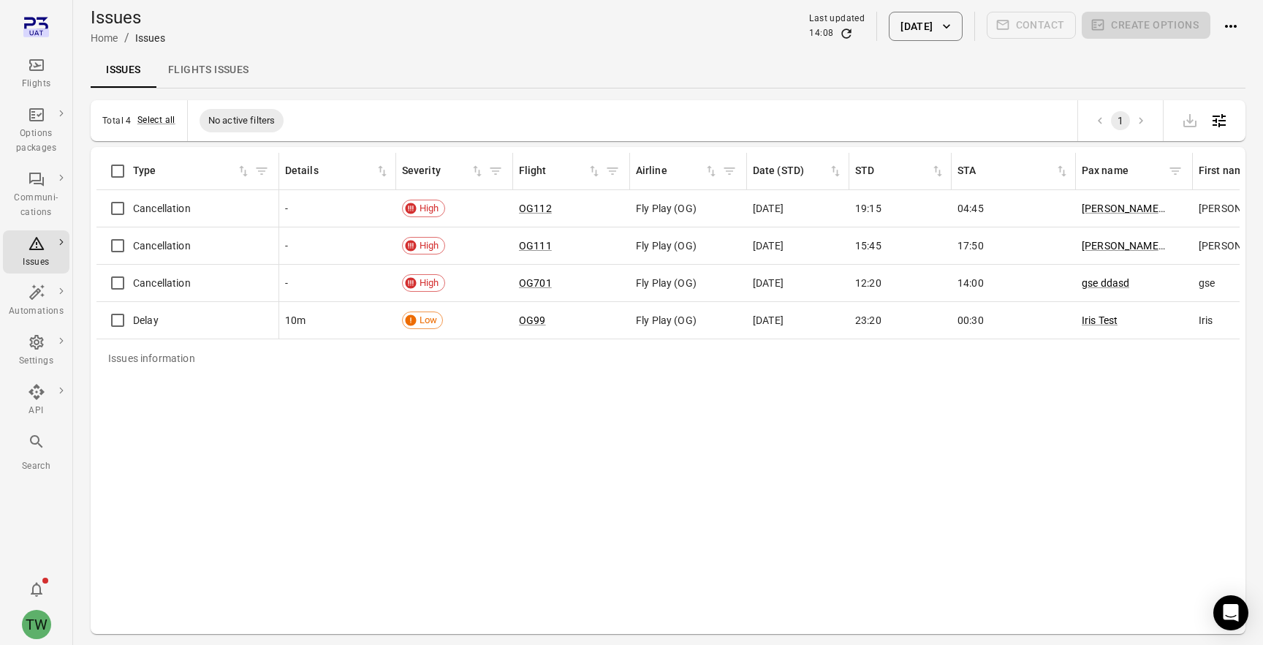
click at [180, 67] on link "Flights issues" at bounding box center [208, 70] width 105 height 35
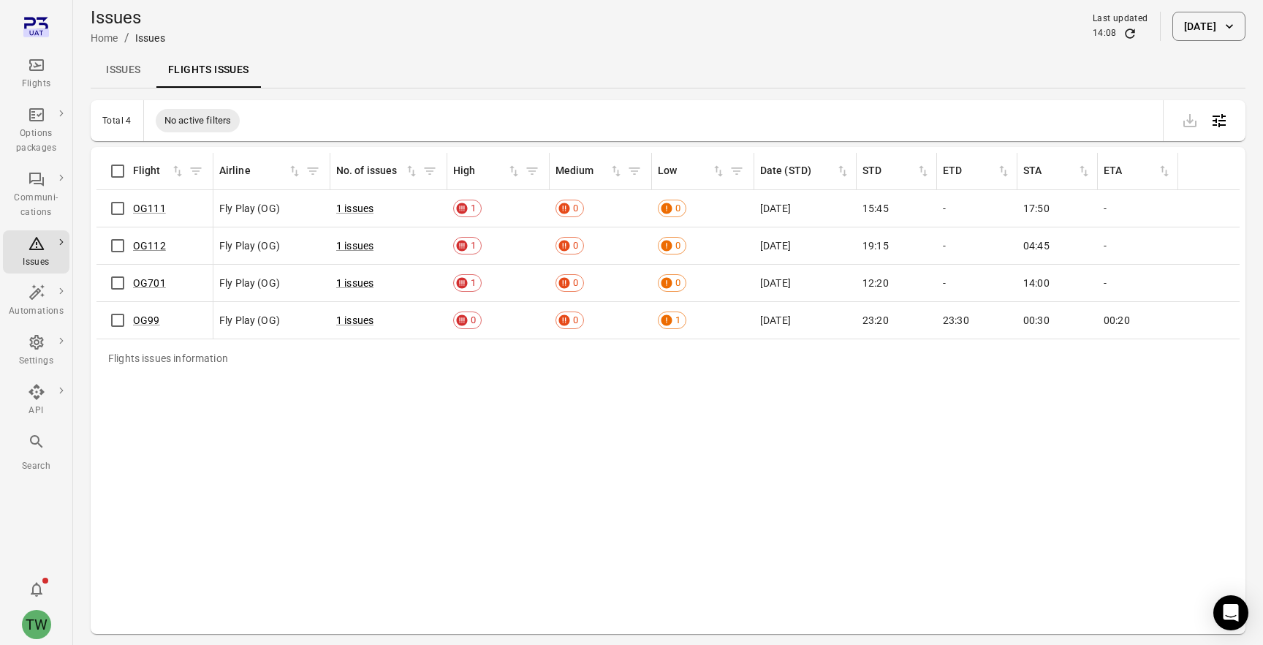
click at [127, 67] on link "Issues" at bounding box center [124, 70] width 66 height 35
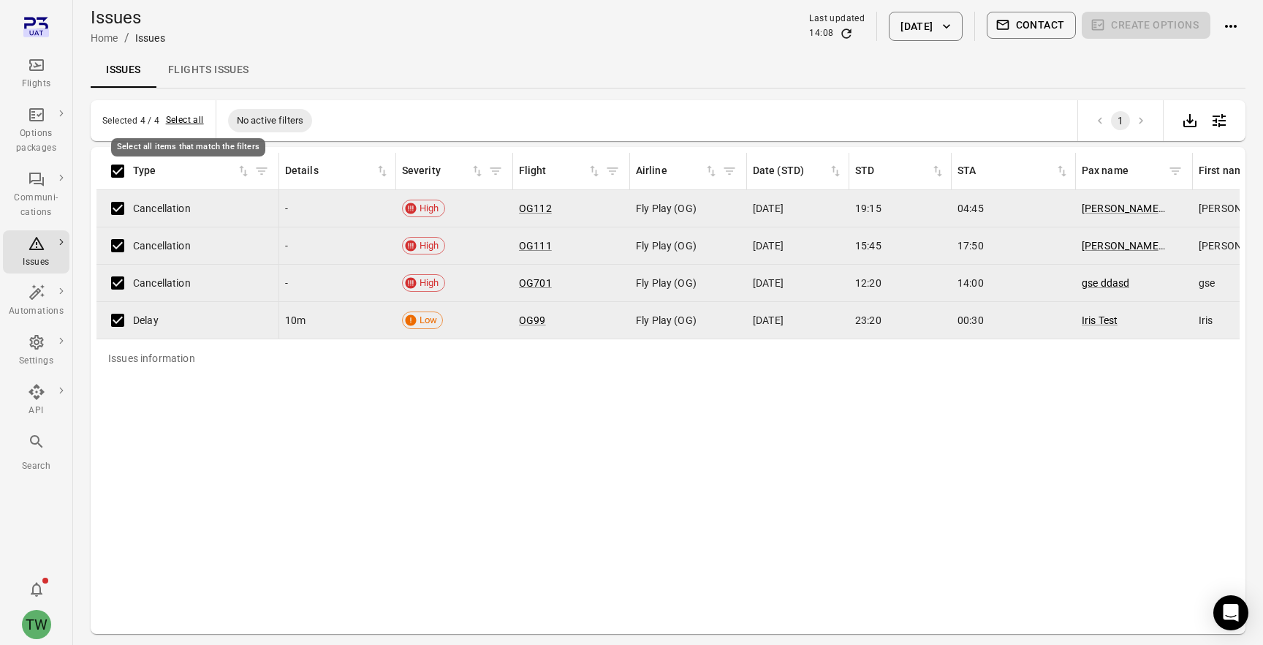
click at [183, 118] on button "Select all" at bounding box center [185, 120] width 38 height 15
click at [181, 115] on icon "Deselect all items" at bounding box center [181, 120] width 15 height 15
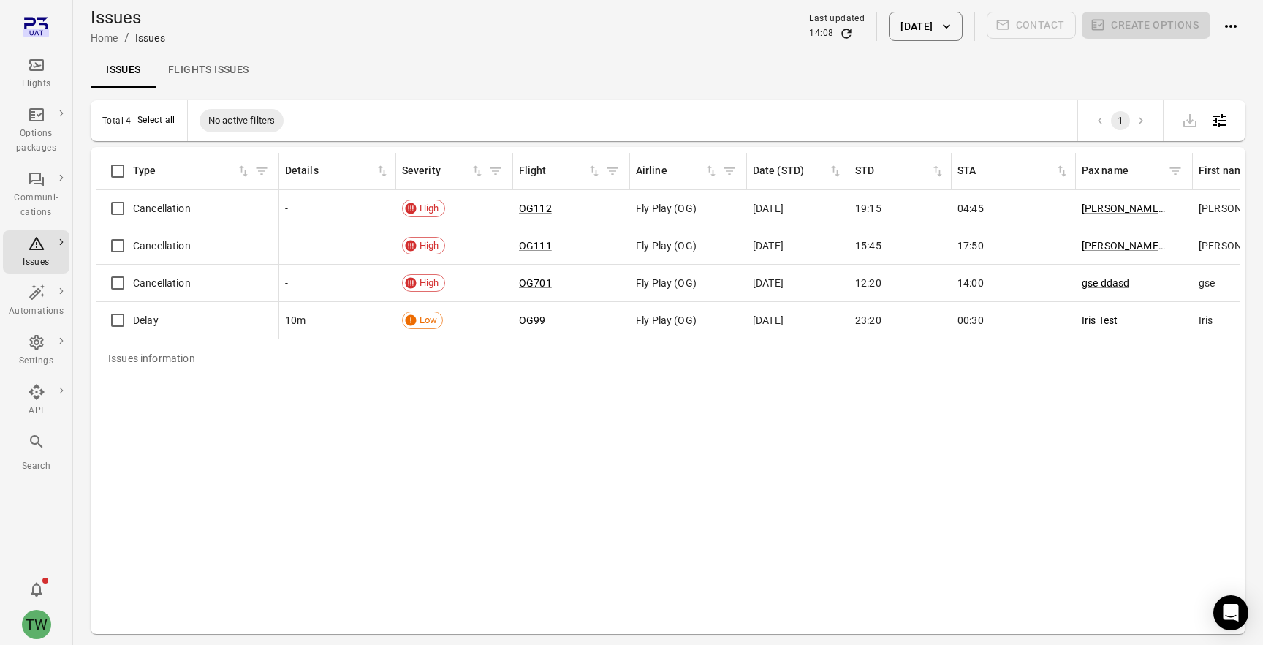
click at [665, 34] on div "Issues Home / Issues Last updated 14:08 [DATE] Contact Create options" at bounding box center [668, 26] width 1155 height 41
click at [666, 39] on div "Issues Home / Issues Last updated 14:26 [DATE] Contact Create options" at bounding box center [668, 26] width 1155 height 41
